Goal: Task Accomplishment & Management: Manage account settings

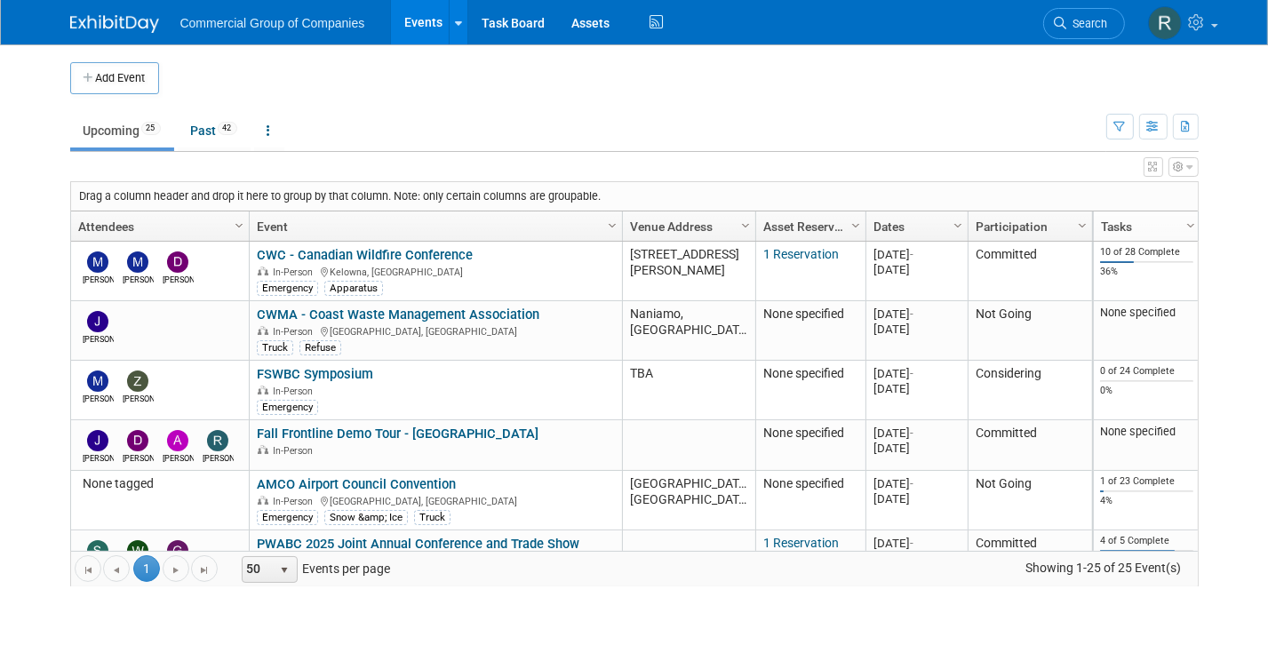
scroll to position [278, 0]
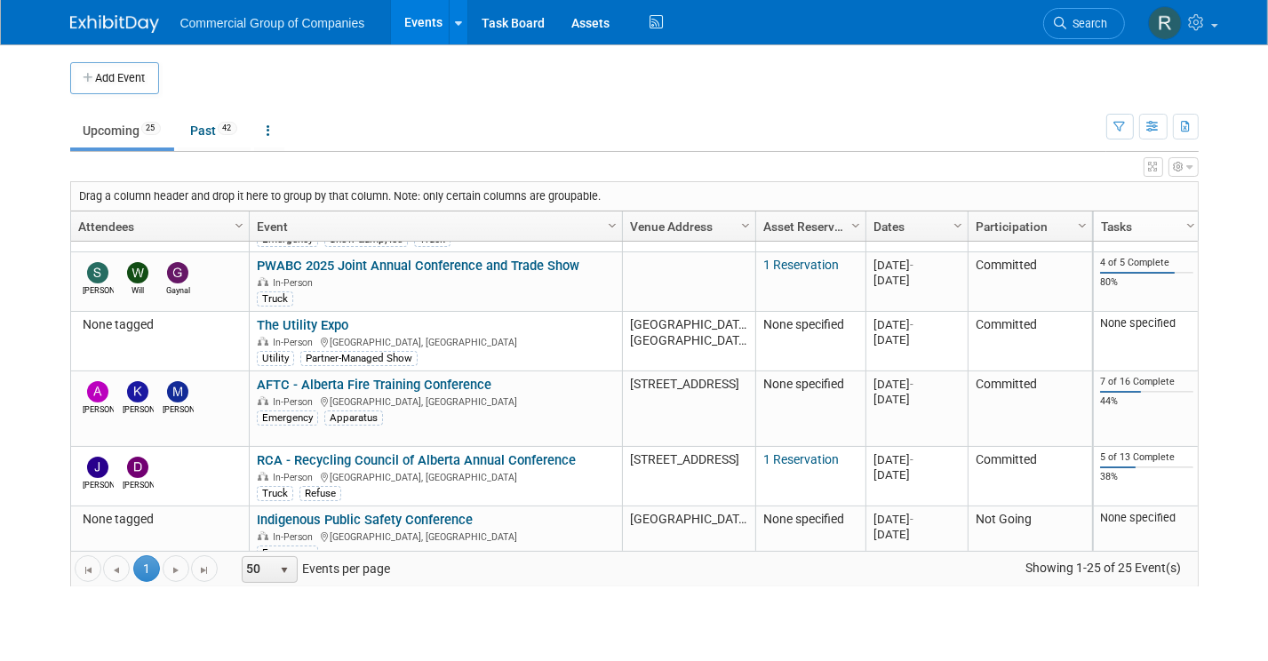
click at [96, 22] on img at bounding box center [114, 24] width 89 height 18
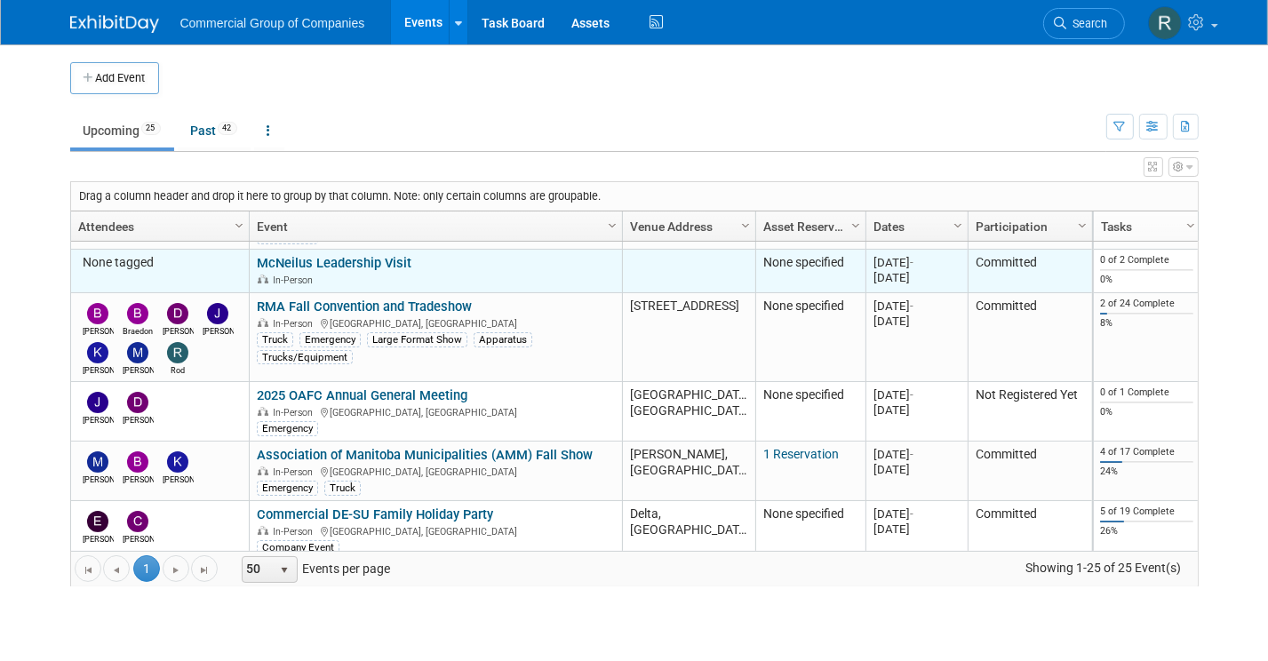
scroll to position [641, 0]
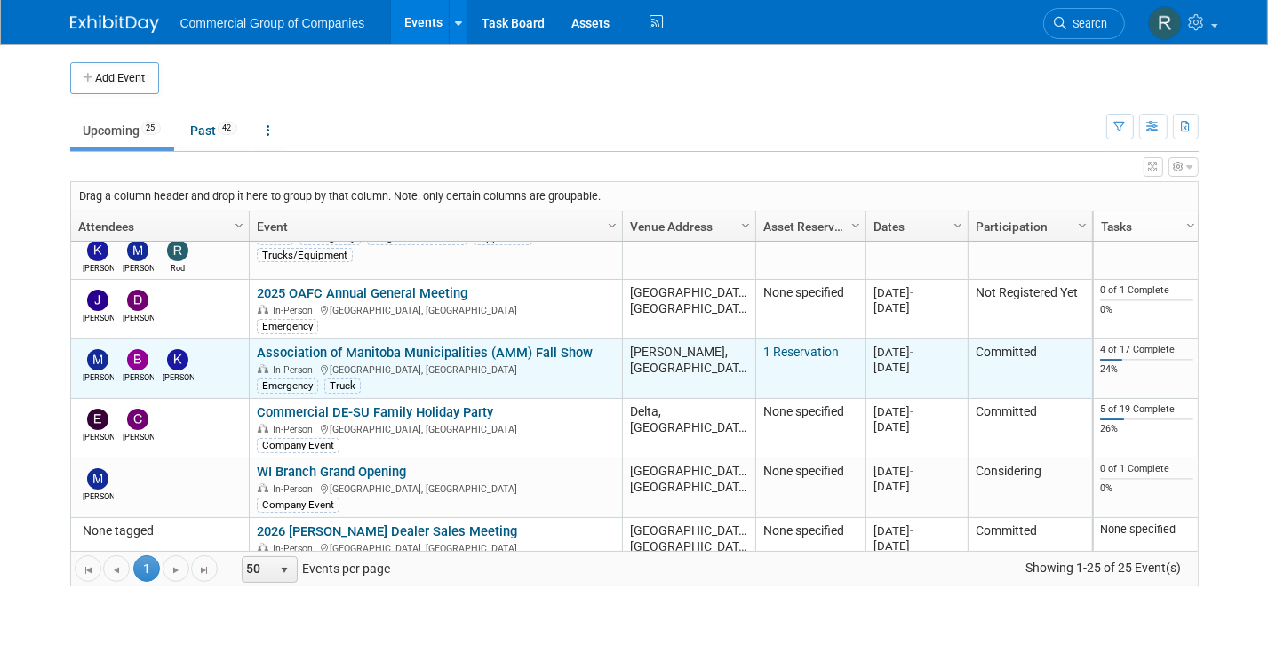
click at [479, 352] on link "Association of Manitoba Municipalities (AMM) Fall Show" at bounding box center [425, 353] width 336 height 16
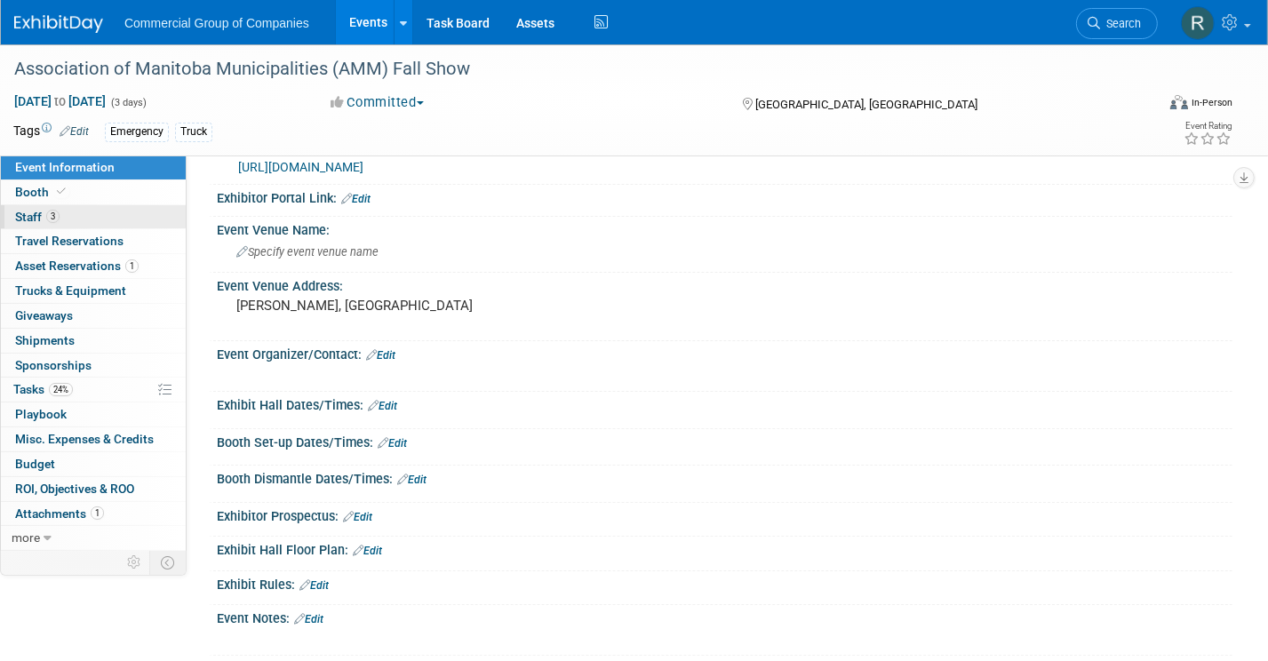
scroll to position [50, 0]
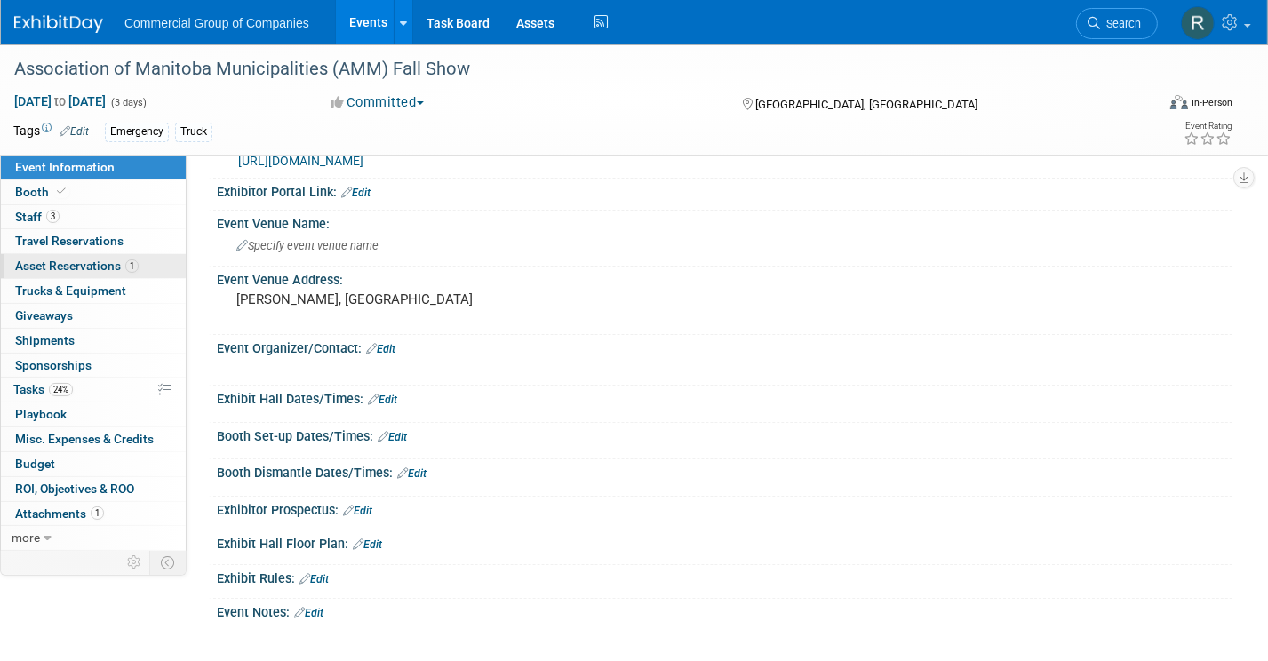
click at [157, 275] on link "1 Asset Reservations 1" at bounding box center [93, 266] width 185 height 24
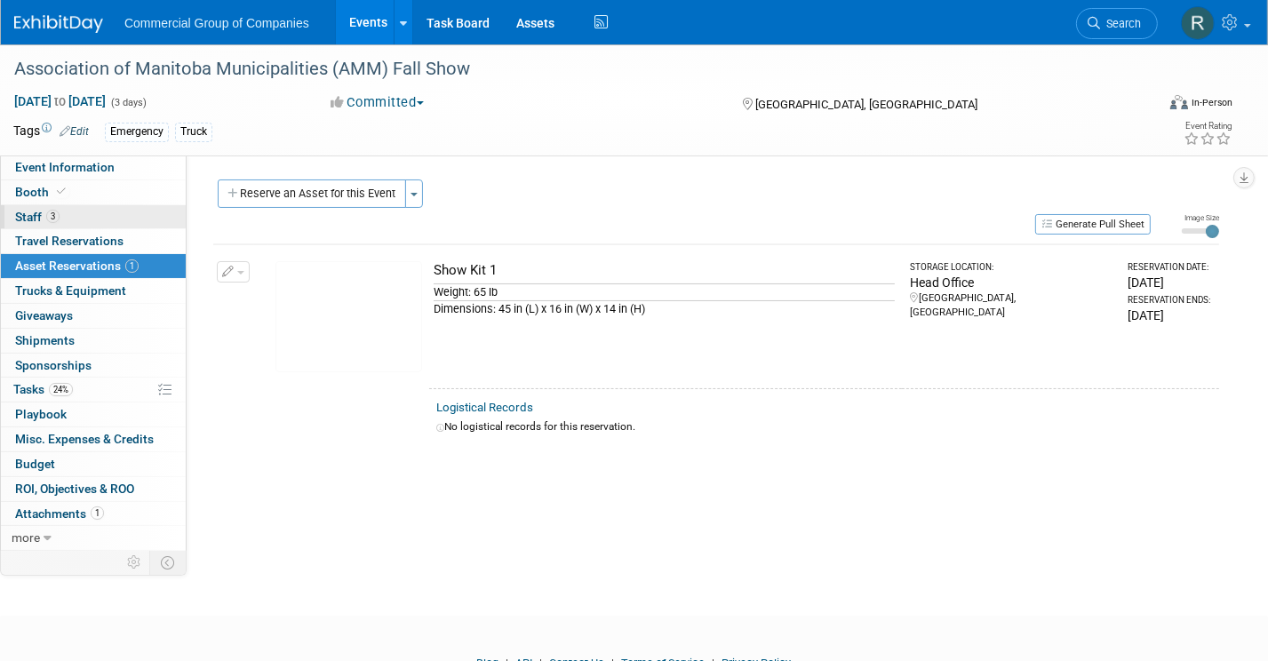
click at [122, 221] on link "3 Staff 3" at bounding box center [93, 217] width 185 height 24
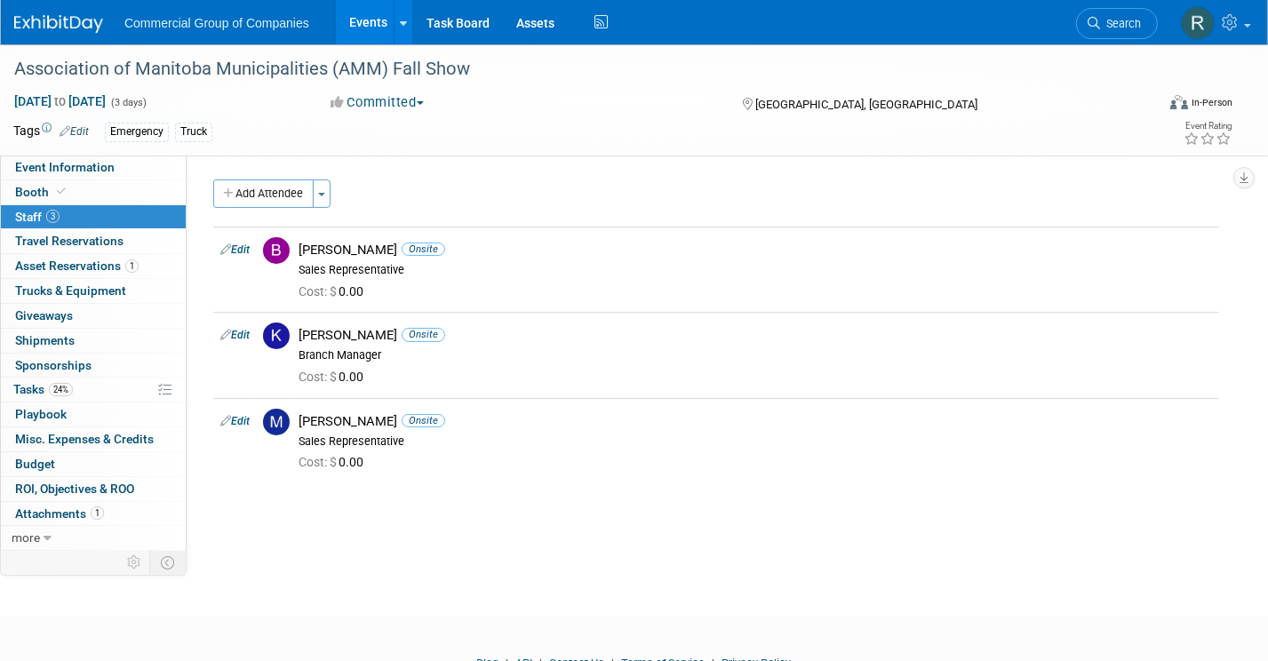
click at [371, 536] on div "Event Website: Edit https://www.amm.mb.ca/ Exhibitor Portal Link: Edit Event Ve…" at bounding box center [710, 352] width 1046 height 393
drag, startPoint x: 580, startPoint y: 538, endPoint x: 553, endPoint y: 547, distance: 28.1
click at [579, 538] on div "Event Website: Edit https://www.amm.mb.ca/ Exhibitor Portal Link: Edit Event Ve…" at bounding box center [710, 352] width 1046 height 393
drag, startPoint x: 594, startPoint y: 554, endPoint x: 1085, endPoint y: 365, distance: 526.4
click at [594, 553] on div "Association of Manitoba Municipalities (AMM) Fall Show Nov 25, 2025 to Nov 27, …" at bounding box center [634, 314] width 1268 height 540
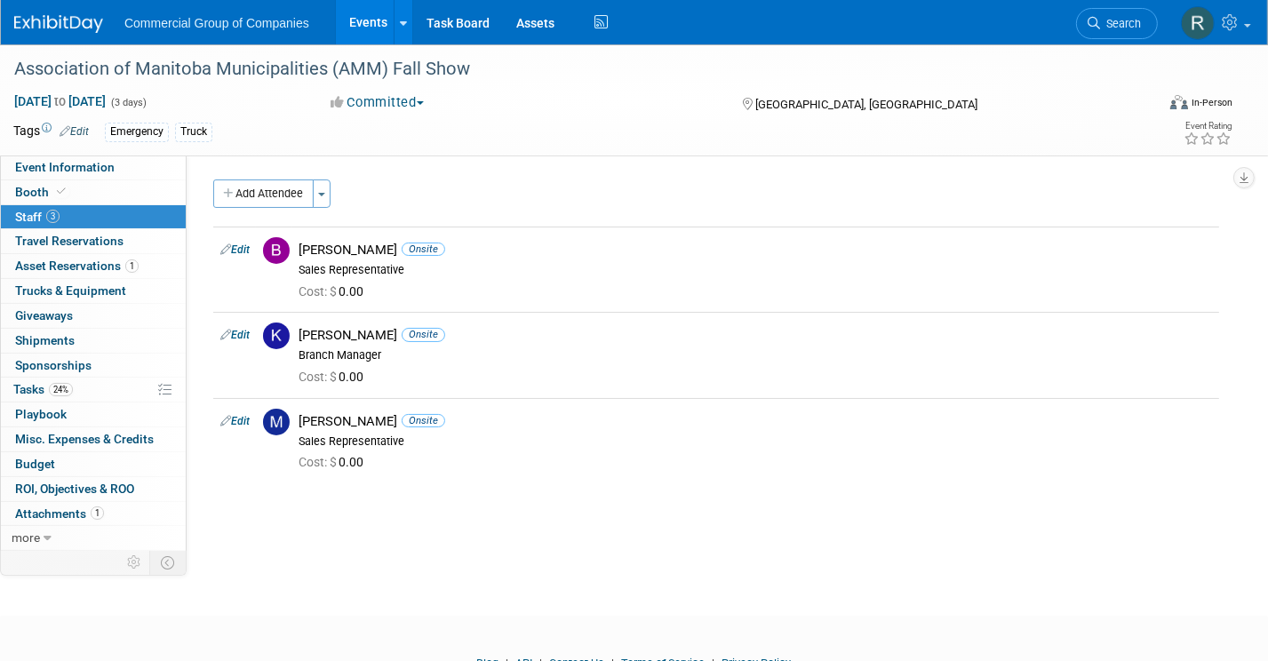
click at [580, 576] on div "Association of Manitoba Municipalities (AMM) Fall Show Nov 25, 2025 to Nov 27, …" at bounding box center [634, 314] width 1268 height 540
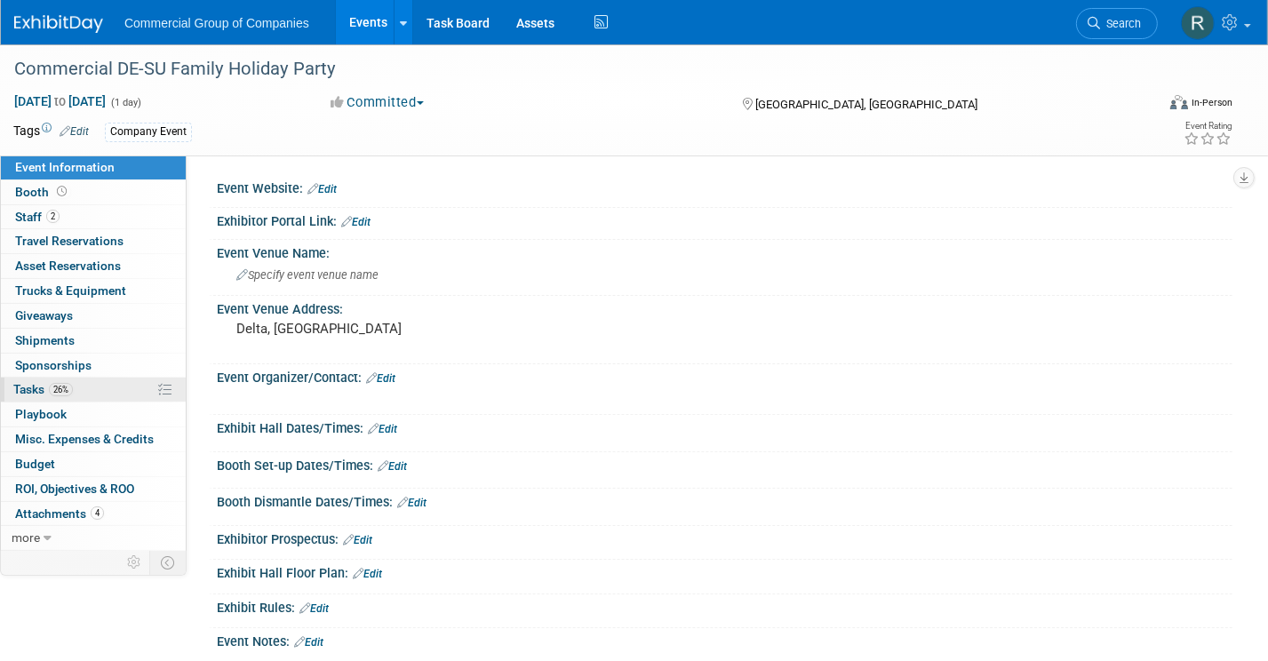
click at [111, 393] on link "26% Tasks 26%" at bounding box center [93, 390] width 185 height 24
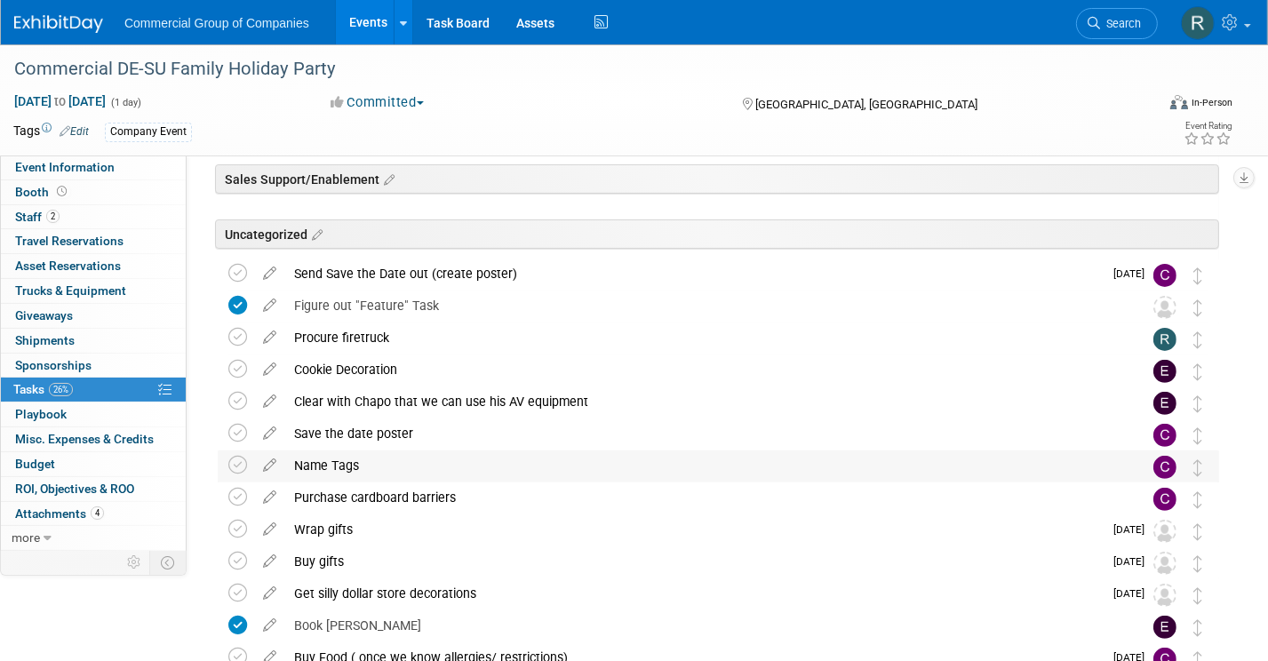
scroll to position [436, 0]
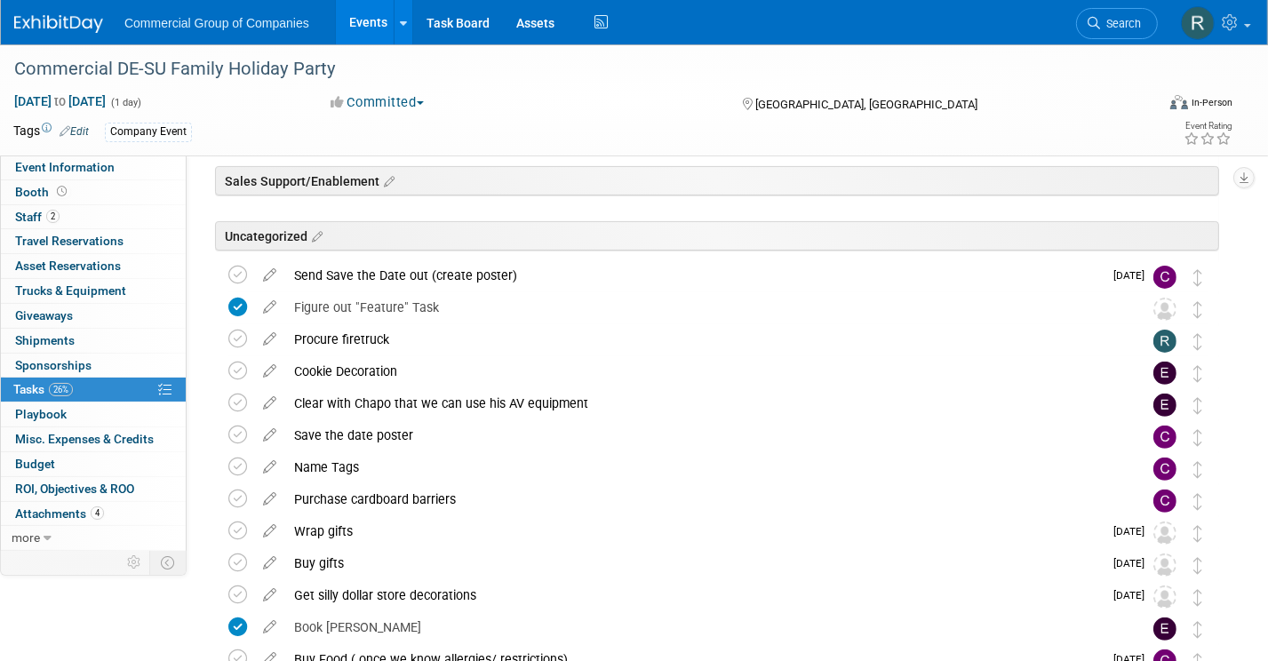
drag, startPoint x: 577, startPoint y: 116, endPoint x: 567, endPoint y: 109, distance: 11.6
click at [577, 116] on div "Dec 13, 2025 to Dec 13, 2025 (1 day) Dec 13, 2025 to Dec 13, 2025 Committed Com…" at bounding box center [623, 105] width 1246 height 27
click at [44, 18] on img at bounding box center [58, 24] width 89 height 18
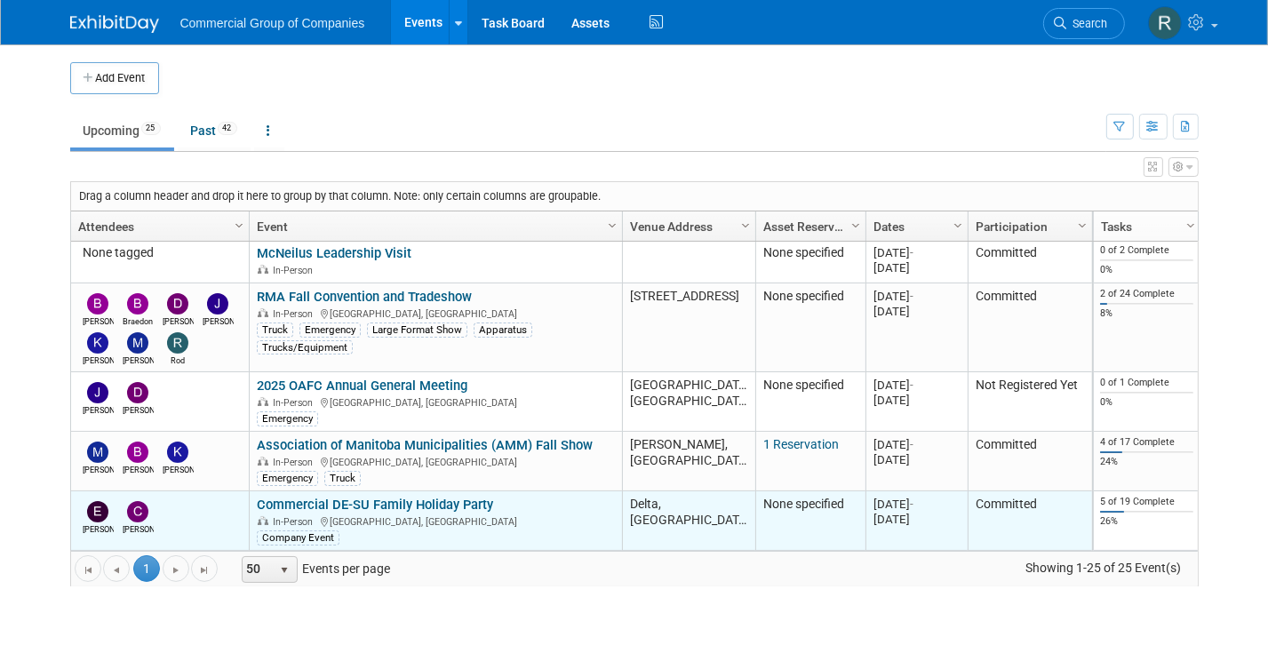
scroll to position [677, 0]
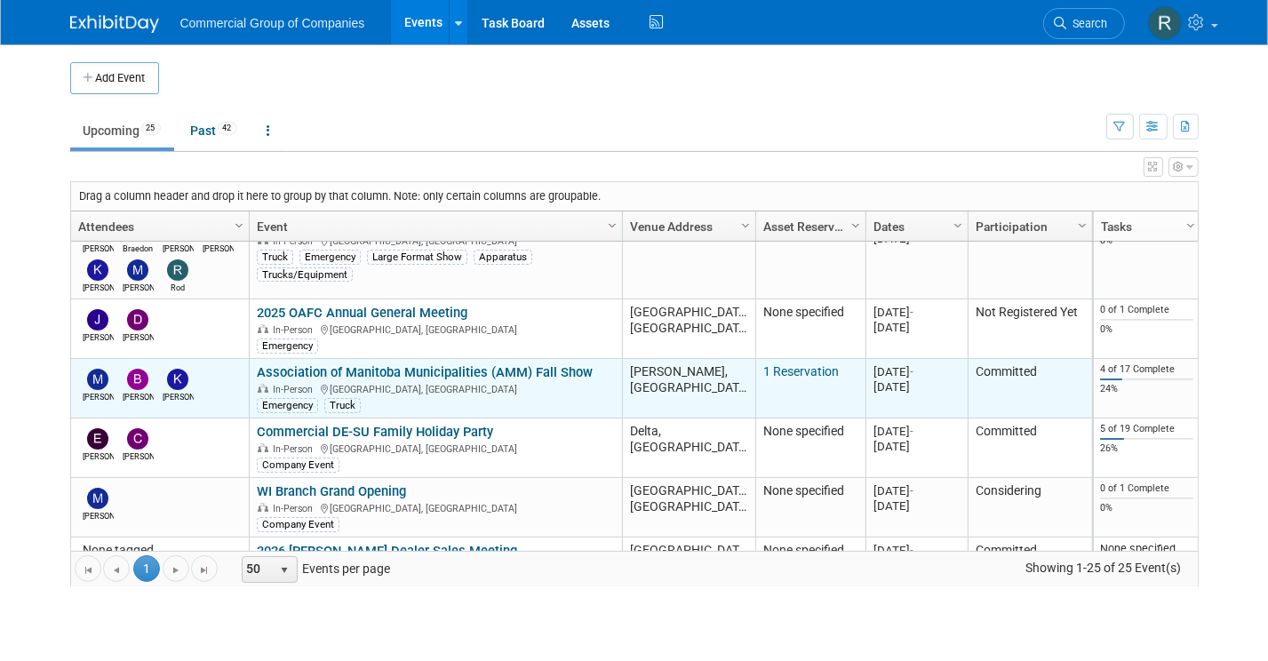
click at [503, 365] on link "Association of Manitoba Municipalities (AMM) Fall Show" at bounding box center [425, 372] width 336 height 16
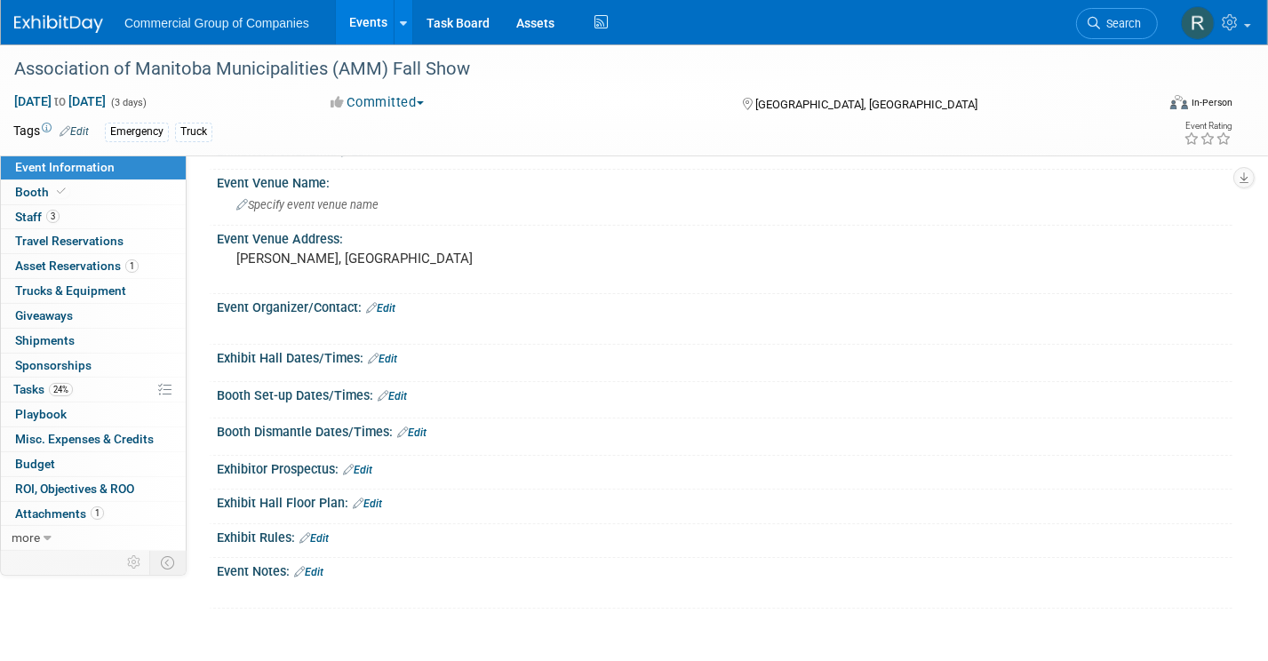
scroll to position [92, 0]
click at [376, 501] on link "Edit" at bounding box center [367, 502] width 29 height 12
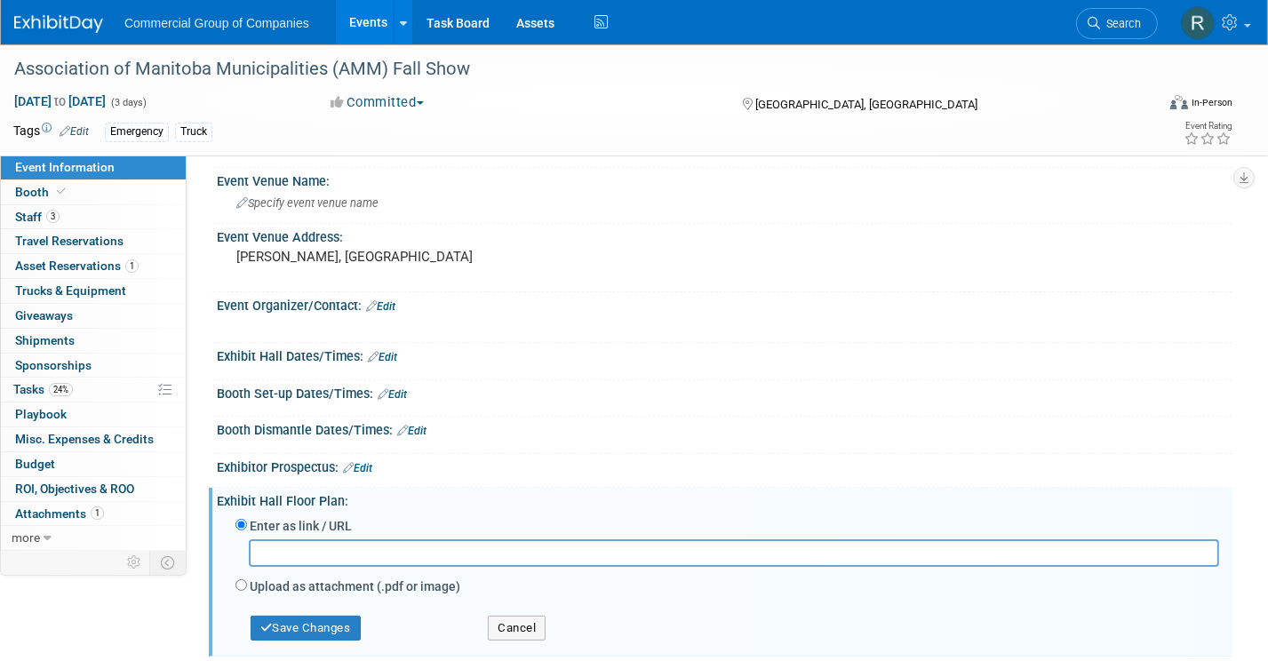
click at [319, 588] on label "Upload as attachment (.pdf or image)" at bounding box center [355, 587] width 211 height 18
click at [247, 588] on input "Upload as attachment (.pdf or image)" at bounding box center [242, 586] width 12 height 12
radio input "true"
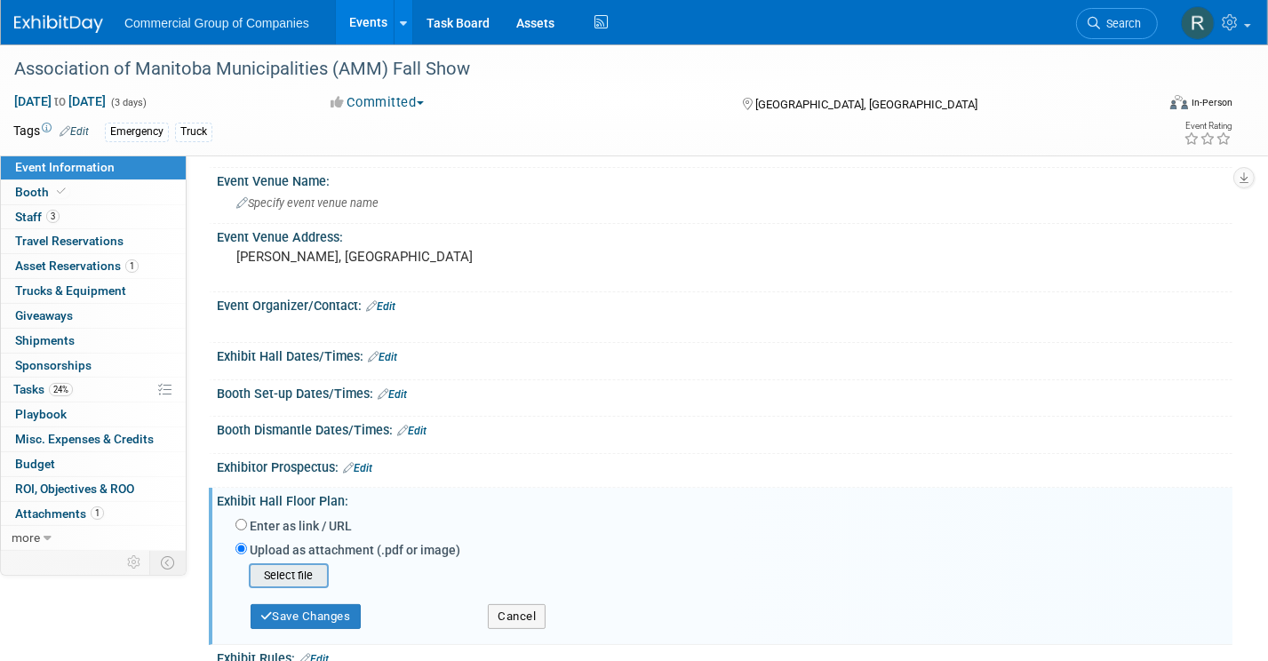
click at [305, 578] on input "file" at bounding box center [222, 575] width 212 height 21
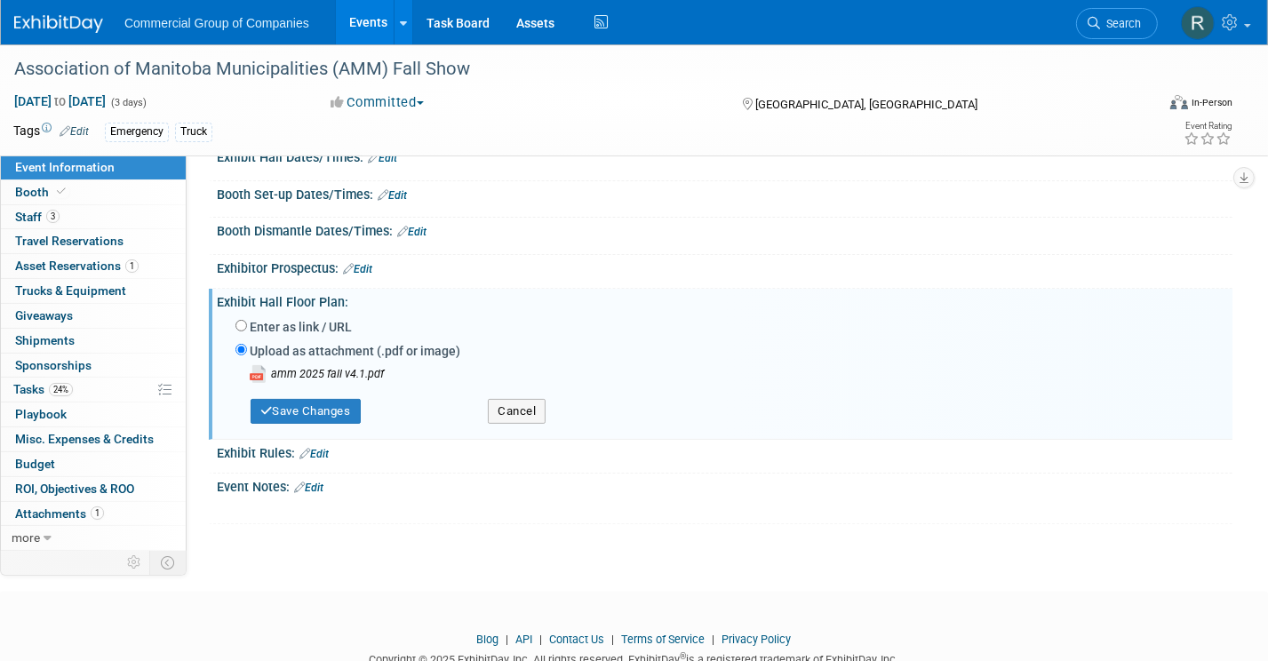
scroll to position [313, 0]
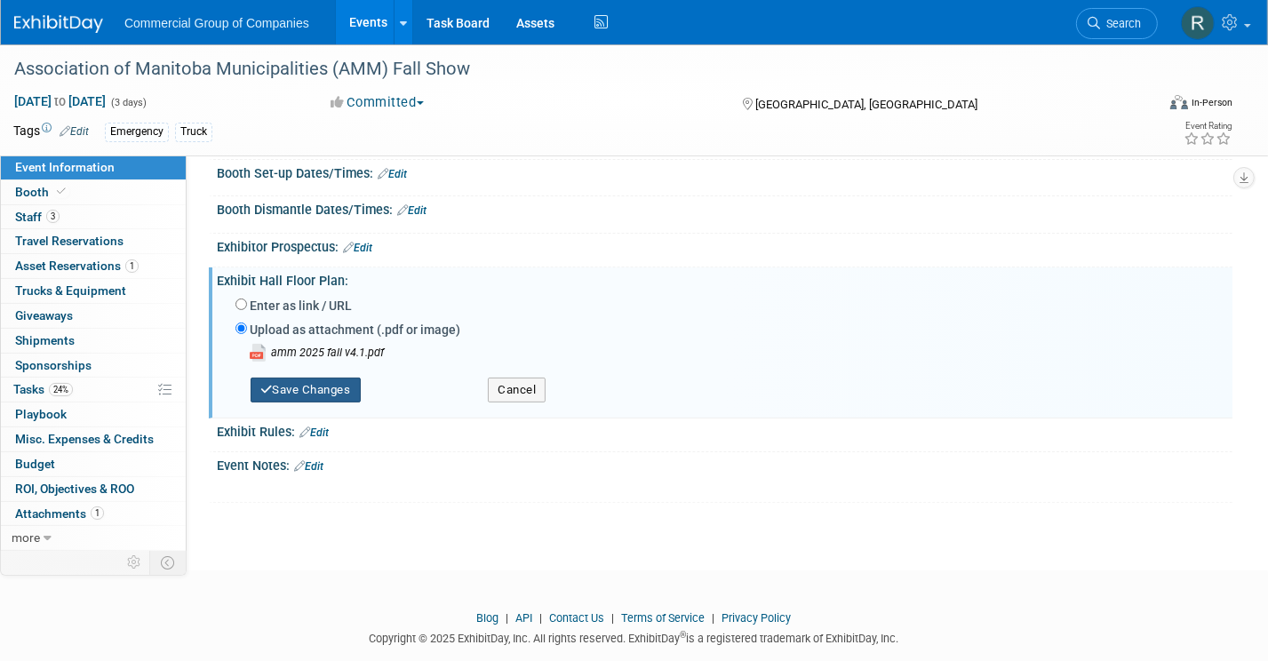
click at [336, 395] on button "Save Changes" at bounding box center [306, 390] width 110 height 25
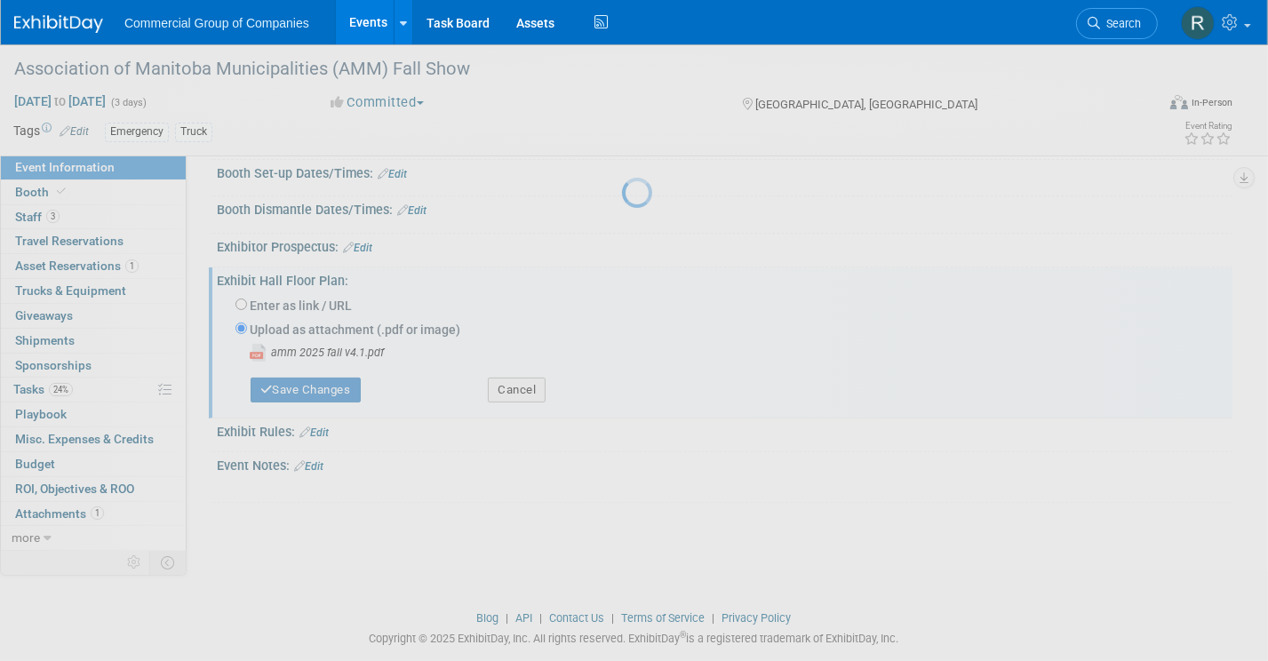
scroll to position [247, 0]
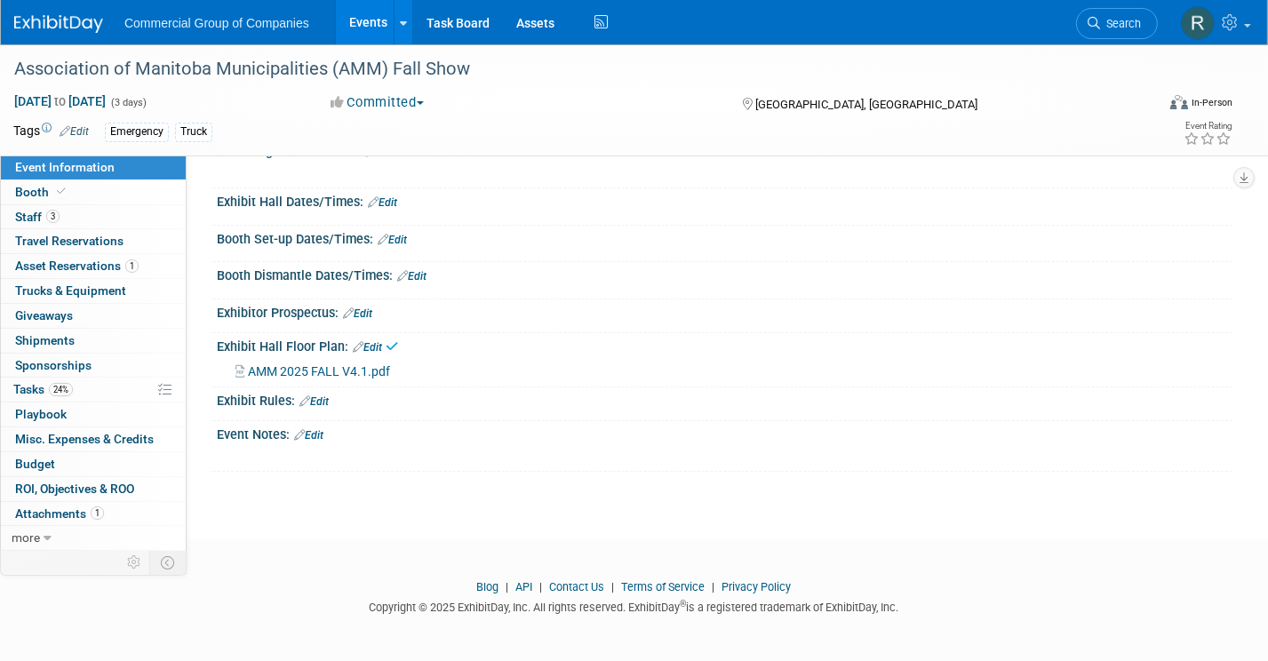
click at [329, 414] on html "Commercial Group of Companies Events Add Event Bulk Upload Events Shareable Eve…" at bounding box center [634, 83] width 1268 height 661
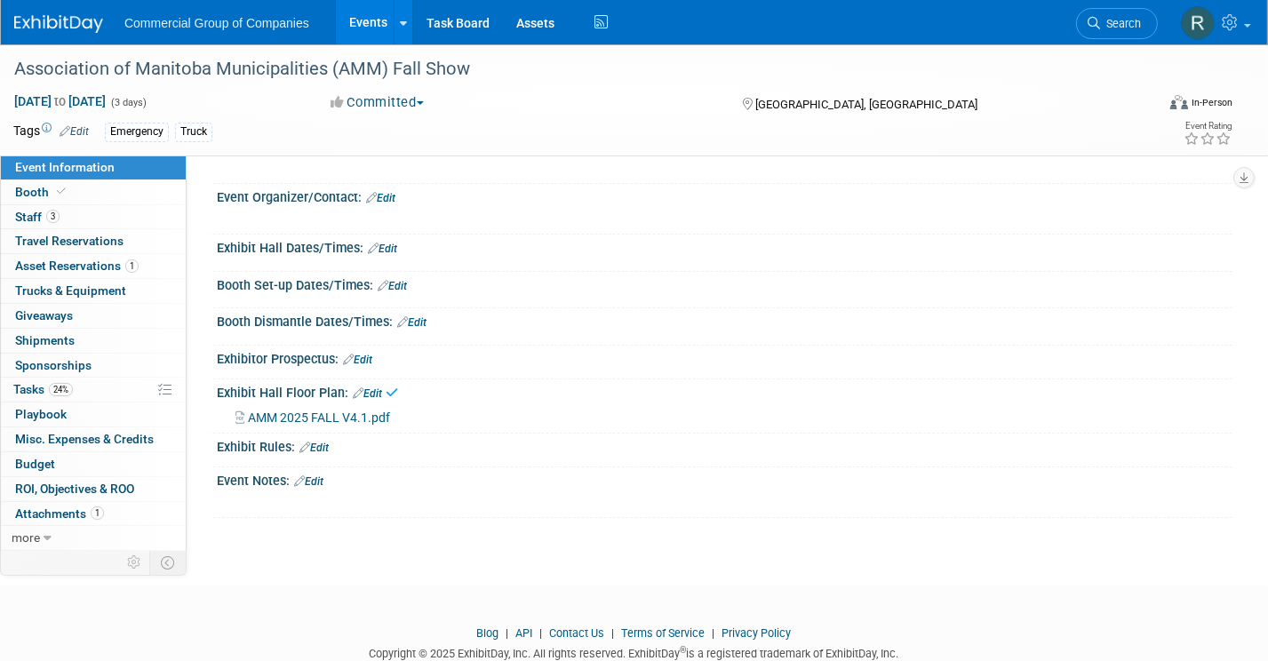
scroll to position [0, 0]
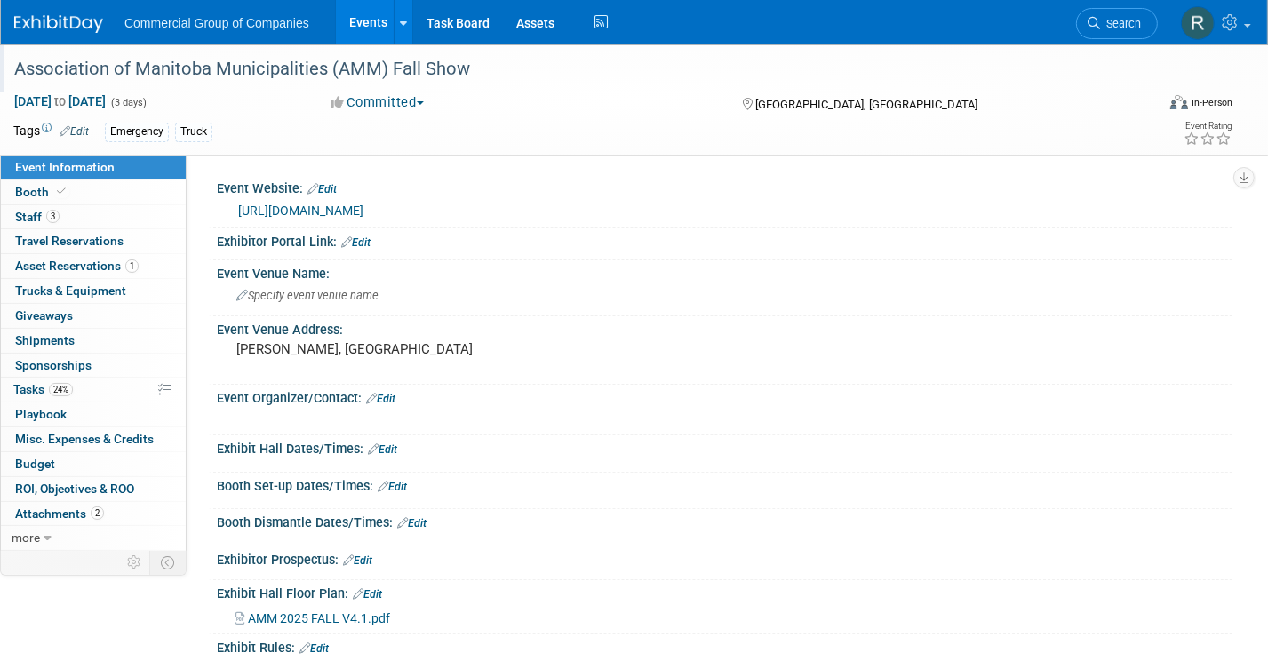
drag, startPoint x: 629, startPoint y: 127, endPoint x: 709, endPoint y: 52, distance: 110.0
click at [630, 126] on div "Emergency Truck" at bounding box center [565, 133] width 920 height 20
click at [374, 12] on link "Events" at bounding box center [368, 22] width 65 height 44
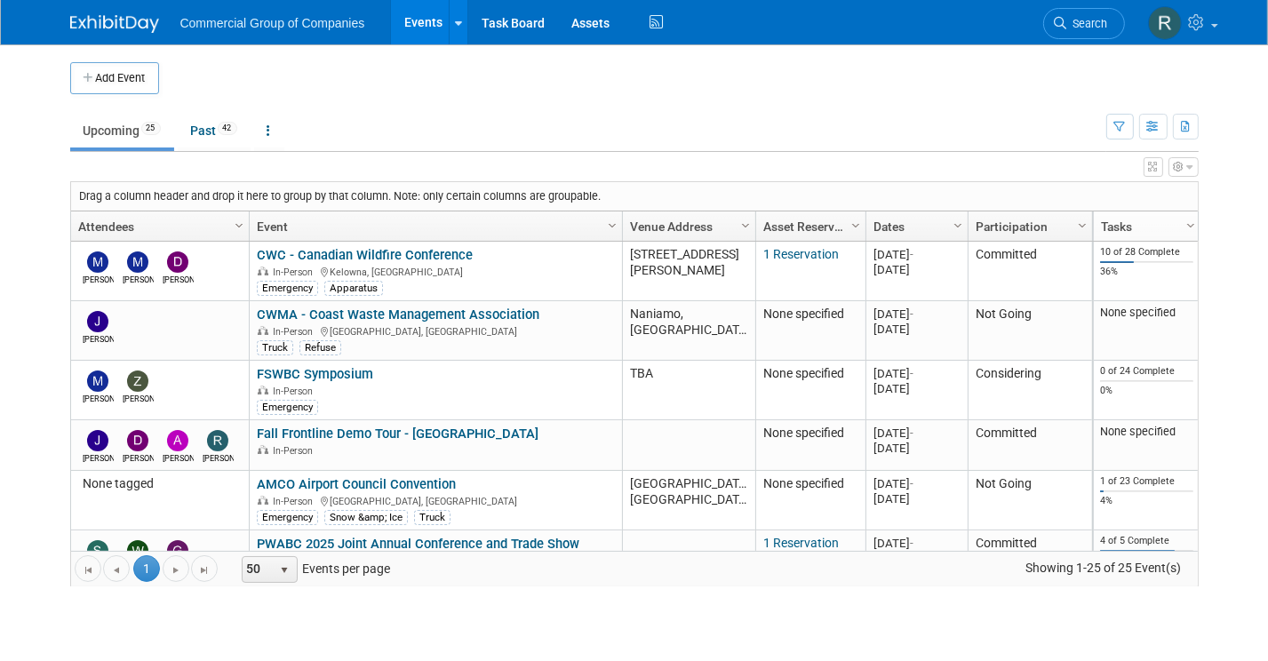
click at [1006, 92] on td at bounding box center [651, 78] width 985 height 32
click at [449, 108] on td "Upcoming 25 Past 42 All Events 67 Past and Upcoming Grouped Annually Events gro…" at bounding box center [588, 123] width 1036 height 58
click at [919, 92] on td at bounding box center [651, 78] width 985 height 32
click at [924, 100] on td "Upcoming 25 Past 42 All Events 67 Past and Upcoming Grouped Annually Events gro…" at bounding box center [588, 123] width 1036 height 58
click at [795, 141] on ul "Upcoming 25 Past 42 All Events 67 Past and Upcoming Grouped Annually Events gro…" at bounding box center [588, 132] width 1036 height 40
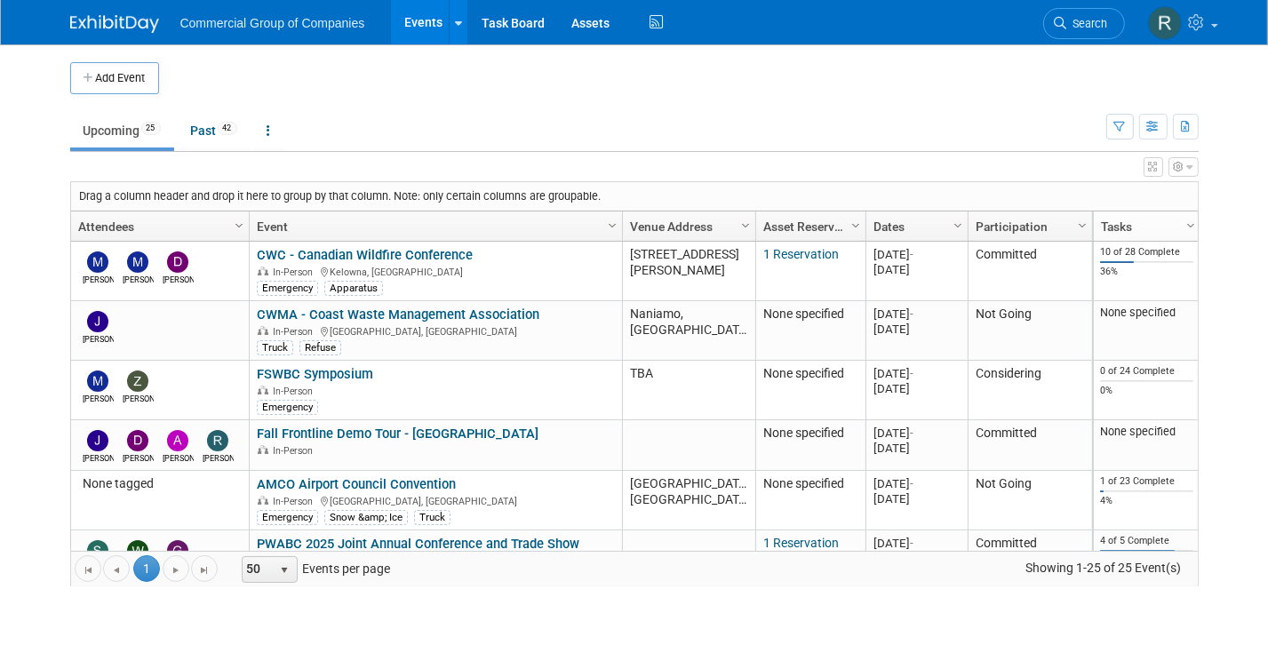
click at [901, 134] on ul "Upcoming 25 Past 42 All Events 67 Past and Upcoming Grouped Annually Events gro…" at bounding box center [588, 132] width 1036 height 40
click at [947, 129] on ul "Upcoming 25 Past 42 All Events 67 Past and Upcoming Grouped Annually Events gro…" at bounding box center [588, 132] width 1036 height 40
